Goal: Task Accomplishment & Management: Use online tool/utility

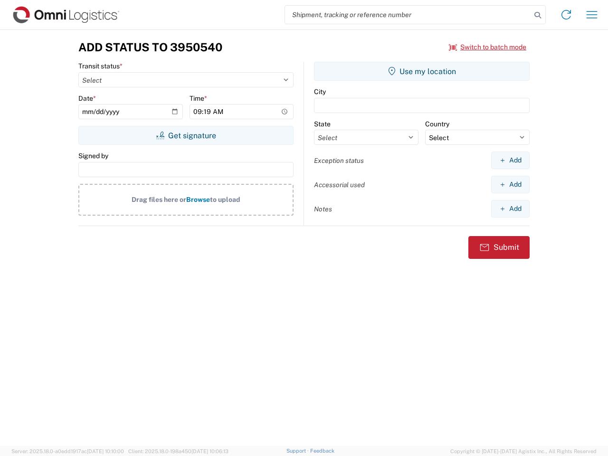
click at [408, 15] on input "search" at bounding box center [408, 15] width 246 height 18
click at [537, 15] on icon at bounding box center [537, 15] width 13 height 13
click at [566, 15] on icon at bounding box center [565, 14] width 15 height 15
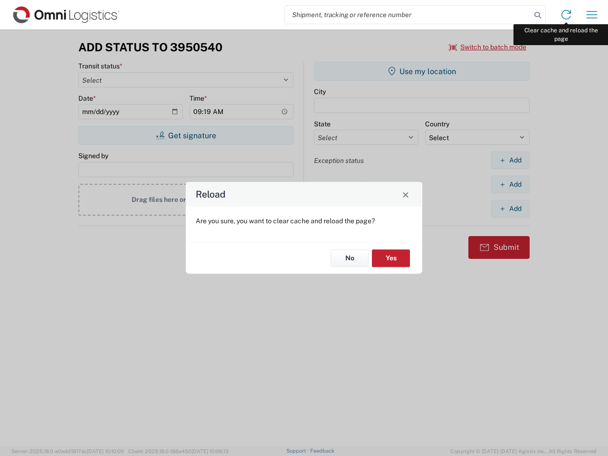
click at [591, 15] on div "Reload Are you sure, you want to clear cache and reload the page? No Yes" at bounding box center [304, 228] width 608 height 456
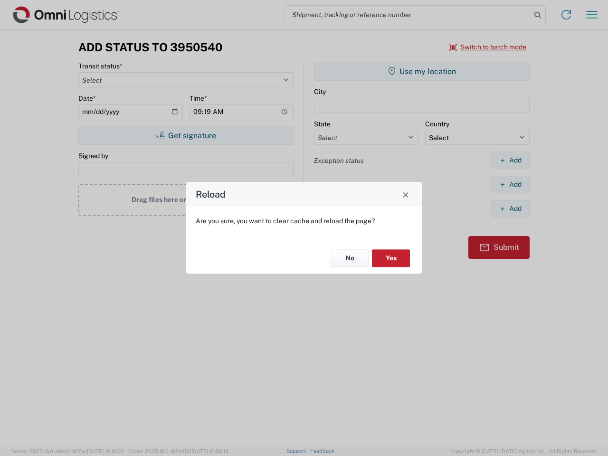
click at [488, 47] on div "Reload Are you sure, you want to clear cache and reload the page? No Yes" at bounding box center [304, 228] width 608 height 456
click at [186, 135] on div "Reload Are you sure, you want to clear cache and reload the page? No Yes" at bounding box center [304, 228] width 608 height 456
click at [422, 71] on div "Reload Are you sure, you want to clear cache and reload the page? No Yes" at bounding box center [304, 228] width 608 height 456
click at [510, 160] on div "Reload Are you sure, you want to clear cache and reload the page? No Yes" at bounding box center [304, 228] width 608 height 456
click at [510, 184] on div "Reload Are you sure, you want to clear cache and reload the page? No Yes" at bounding box center [304, 228] width 608 height 456
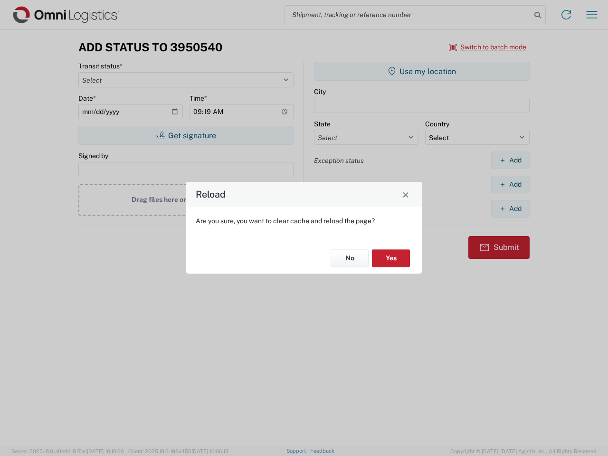
click at [510, 208] on div "Reload Are you sure, you want to clear cache and reload the page? No Yes" at bounding box center [304, 228] width 608 height 456
